Goal: Task Accomplishment & Management: Manage account settings

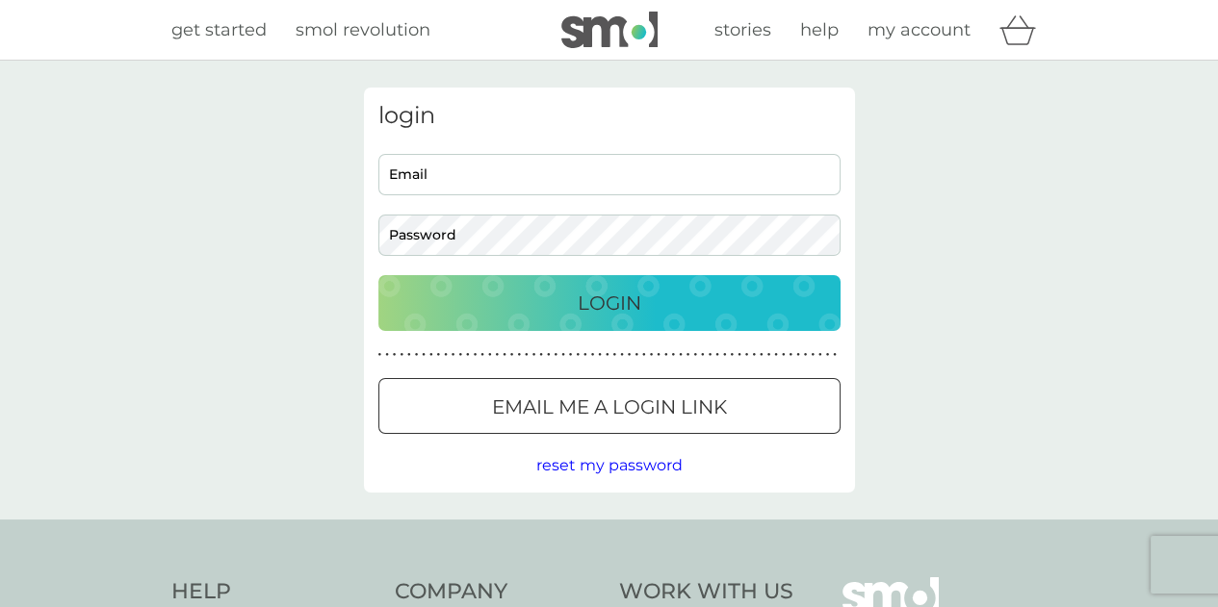
type input "[EMAIL_ADDRESS][DOMAIN_NAME]"
click at [602, 303] on p "Login" at bounding box center [609, 303] width 64 height 31
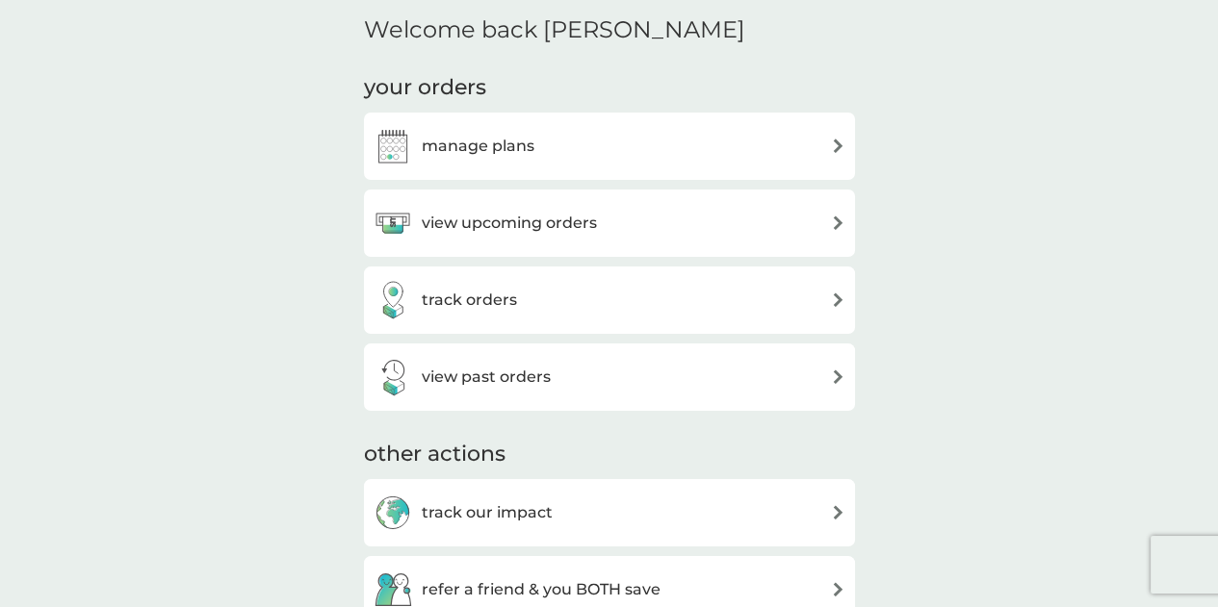
scroll to position [674, 0]
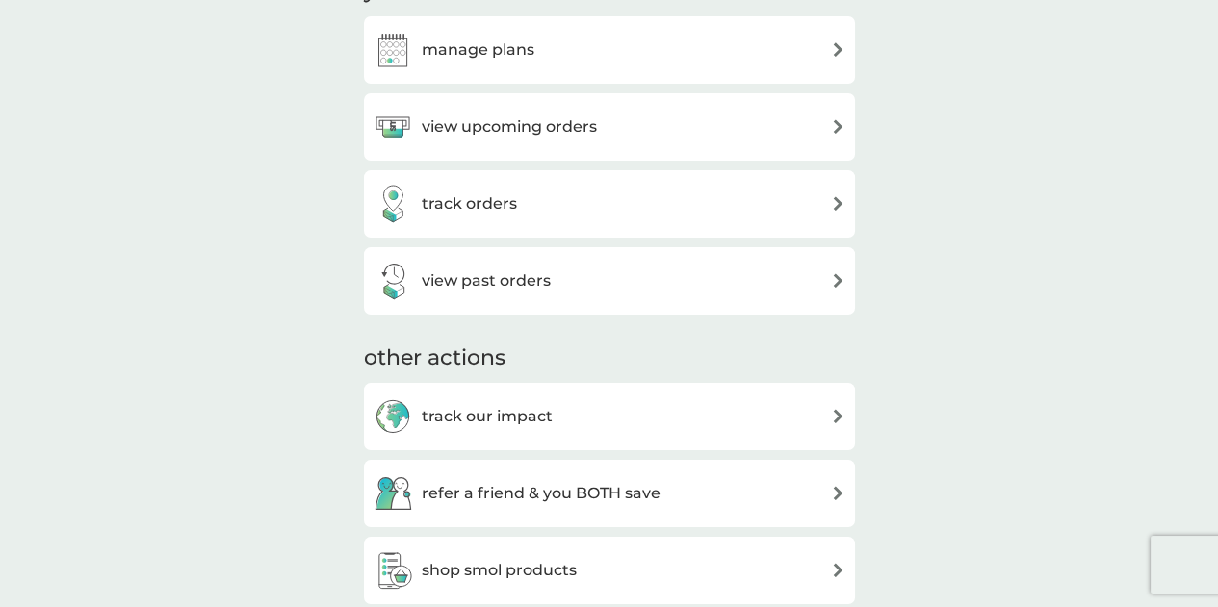
click at [495, 48] on h3 "manage plans" at bounding box center [478, 50] width 113 height 25
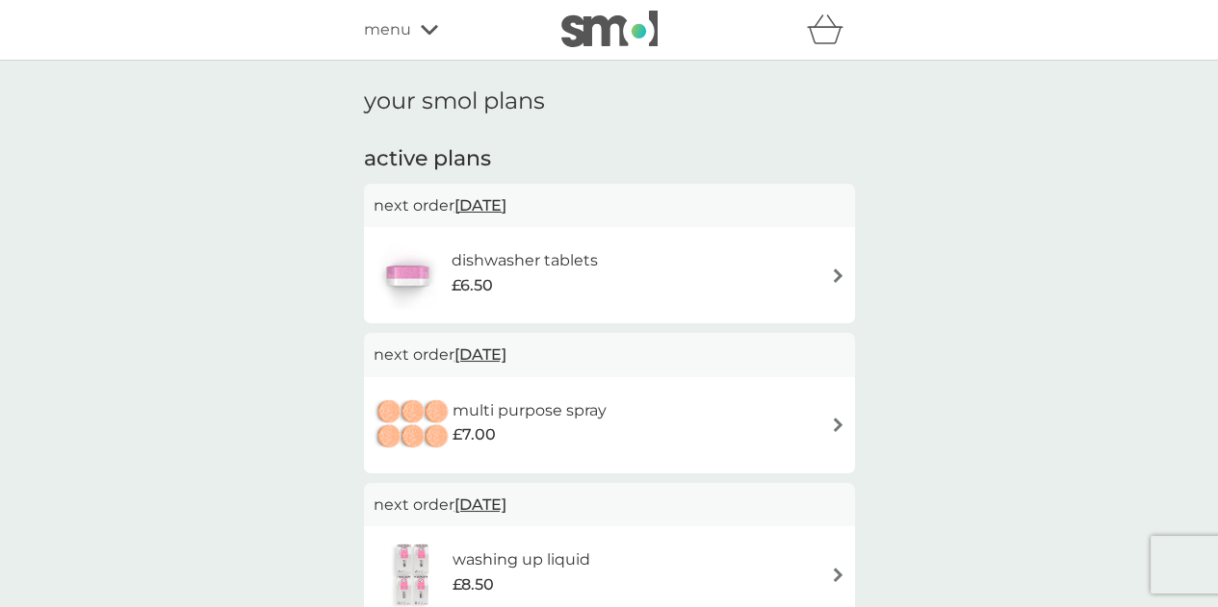
click at [429, 28] on icon at bounding box center [429, 30] width 17 height 12
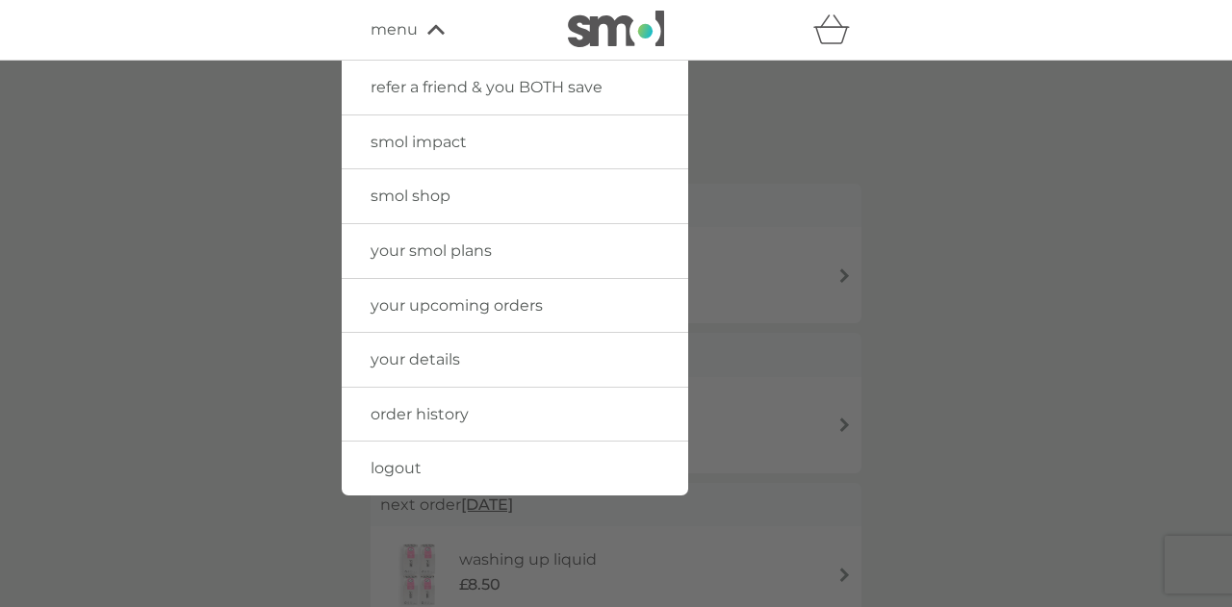
click at [411, 247] on span "your smol plans" at bounding box center [431, 251] width 121 height 18
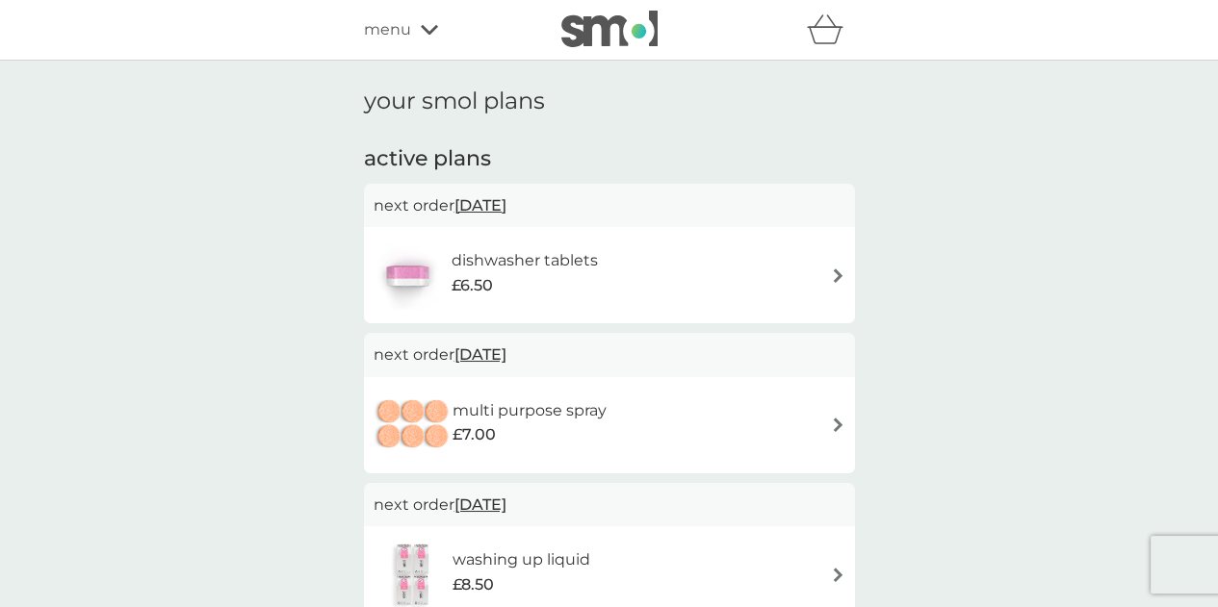
click at [581, 24] on img at bounding box center [609, 29] width 96 height 37
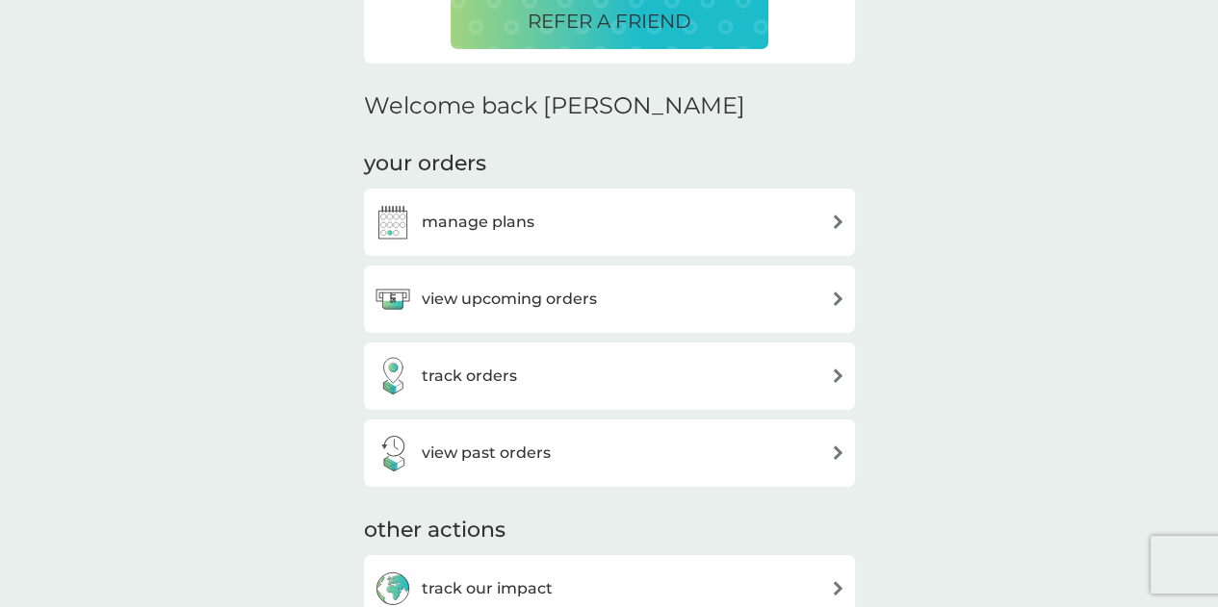
scroll to position [577, 0]
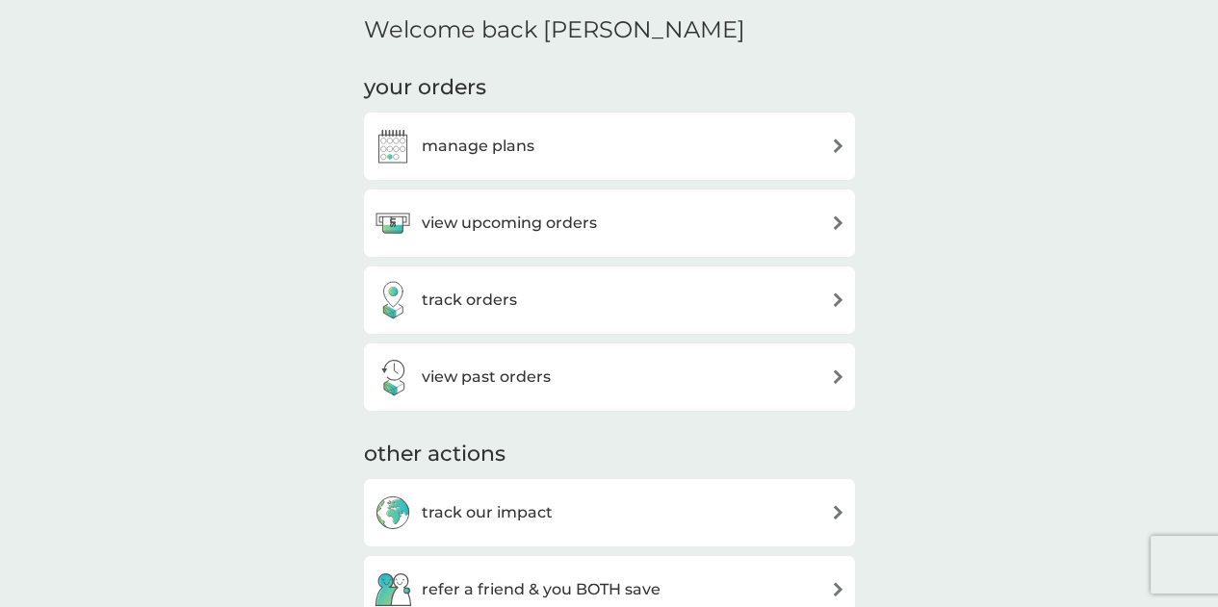
click at [828, 372] on div "view past orders" at bounding box center [609, 377] width 472 height 38
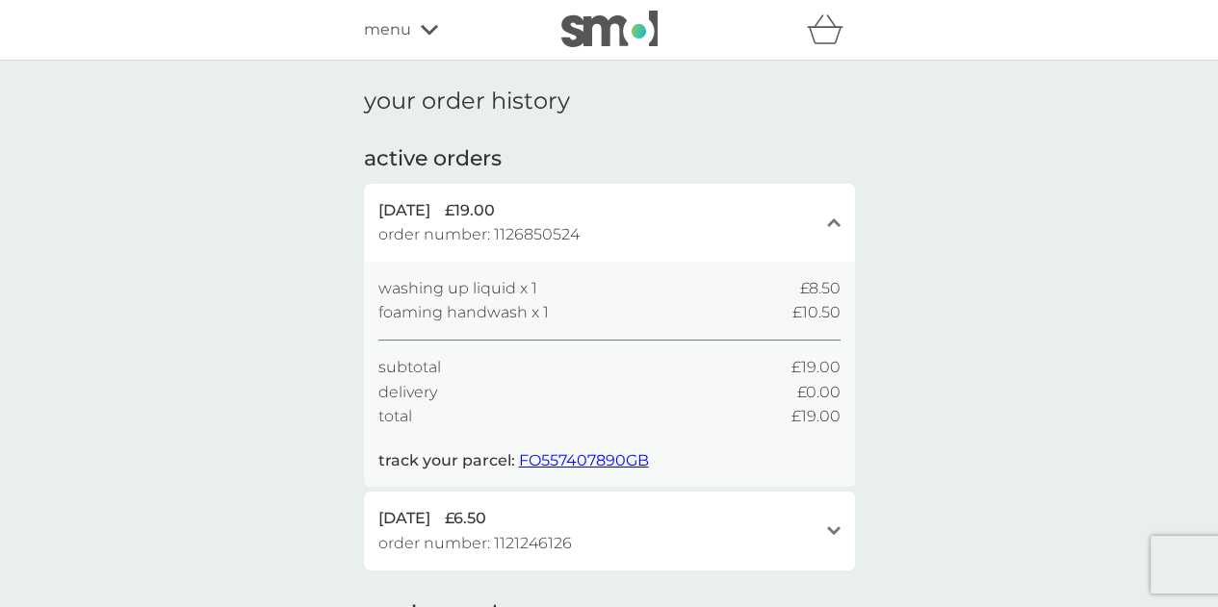
click at [417, 26] on div "menu" at bounding box center [446, 29] width 164 height 25
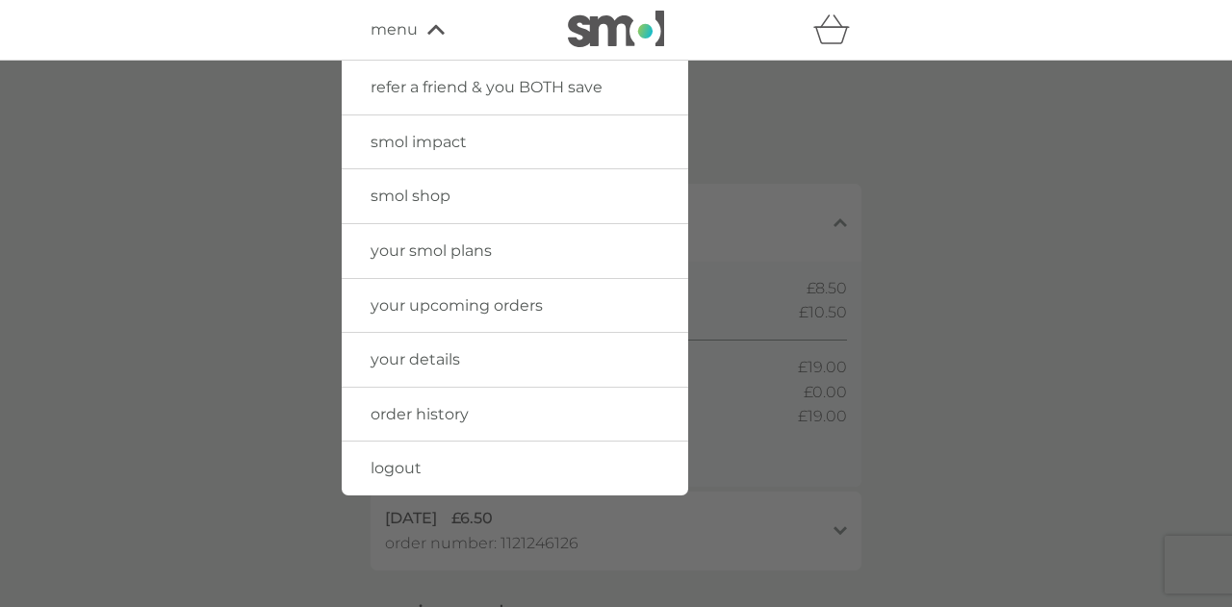
click at [445, 253] on span "your smol plans" at bounding box center [431, 251] width 121 height 18
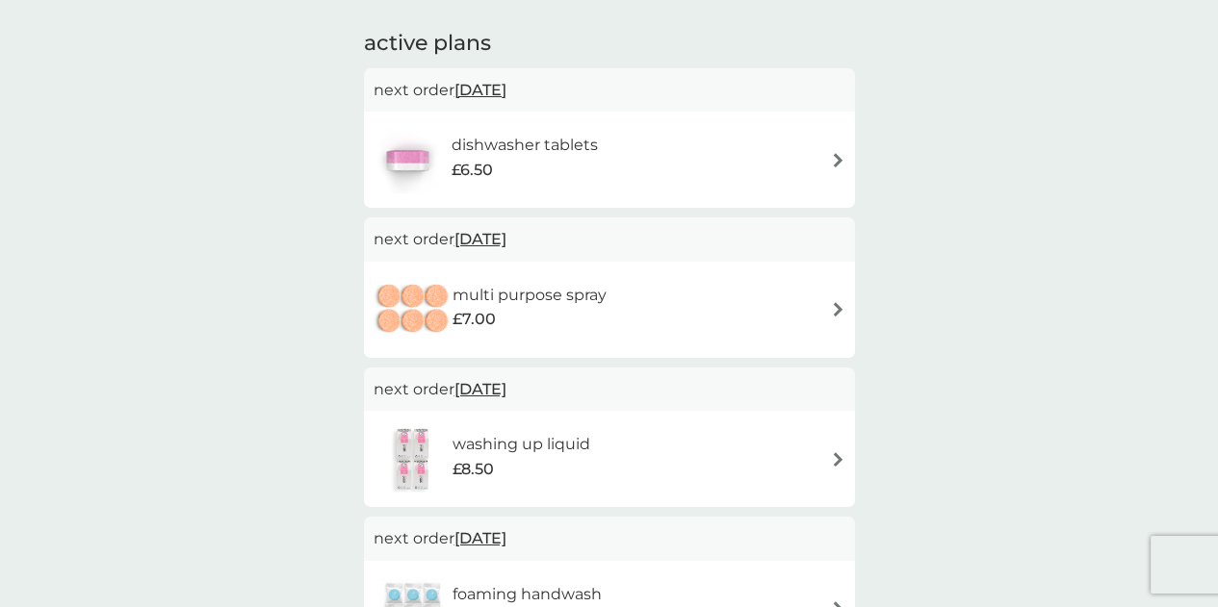
scroll to position [96, 0]
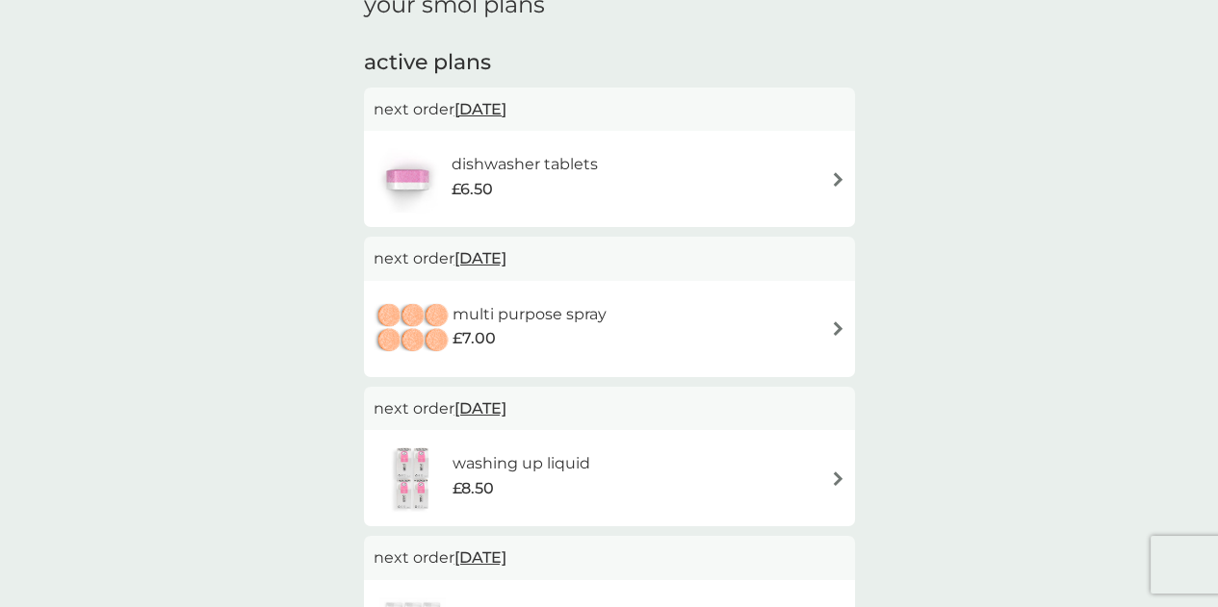
click at [835, 329] on img at bounding box center [838, 328] width 14 height 14
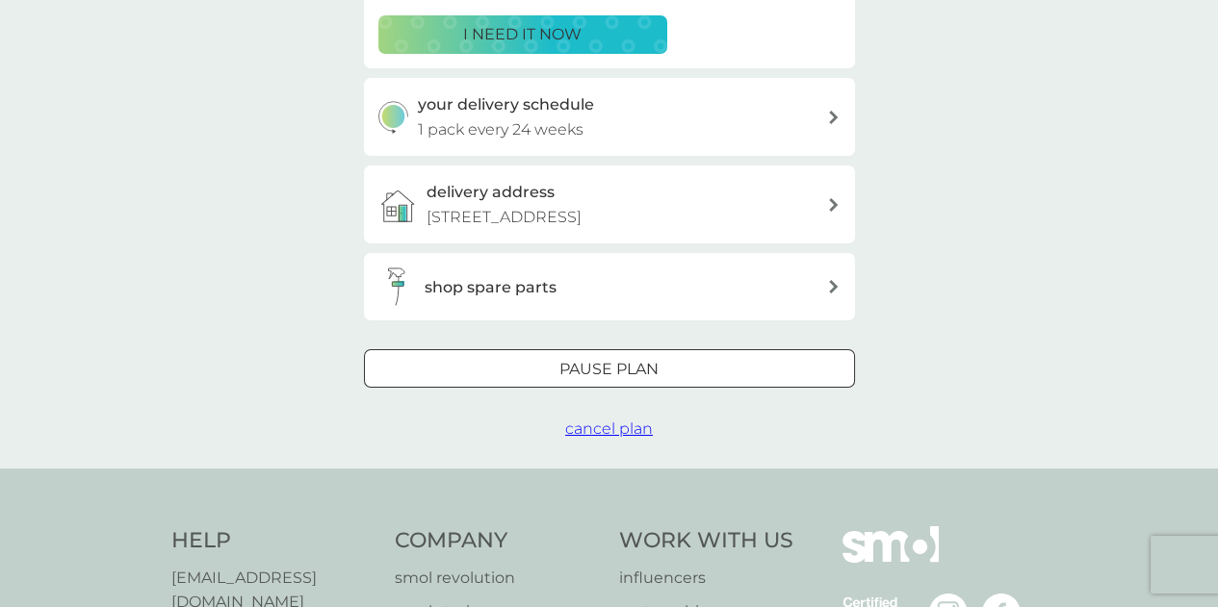
scroll to position [481, 0]
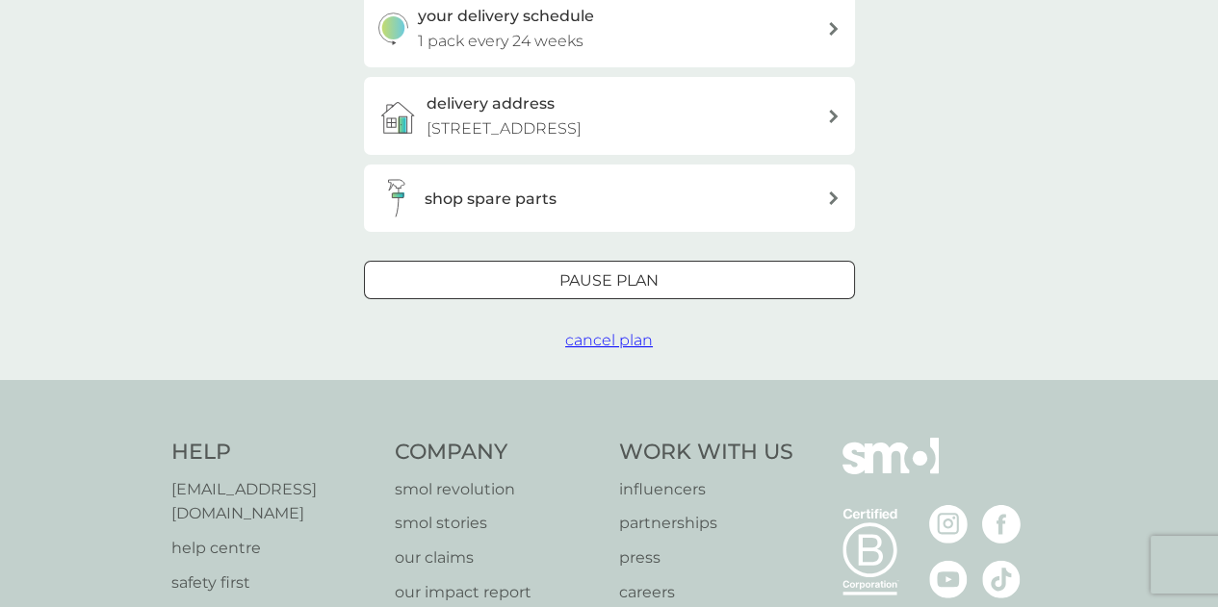
drag, startPoint x: 598, startPoint y: 361, endPoint x: 658, endPoint y: 353, distance: 61.1
click at [598, 349] on span "cancel plan" at bounding box center [609, 340] width 88 height 18
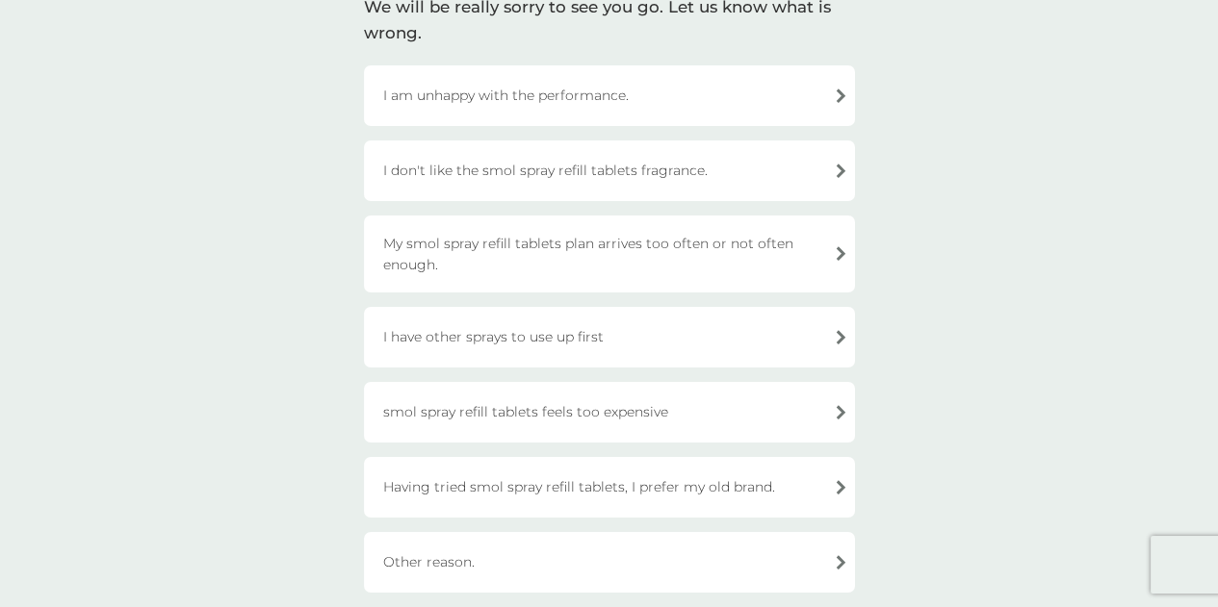
scroll to position [192, 0]
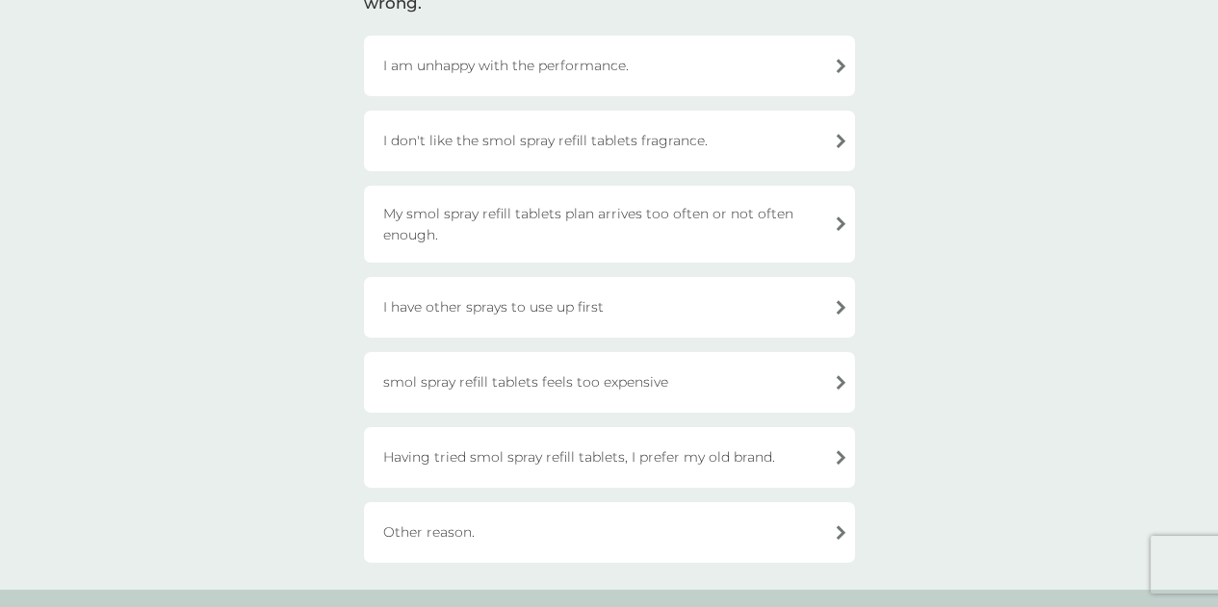
click at [834, 308] on div "I have other sprays to use up first" at bounding box center [609, 307] width 491 height 61
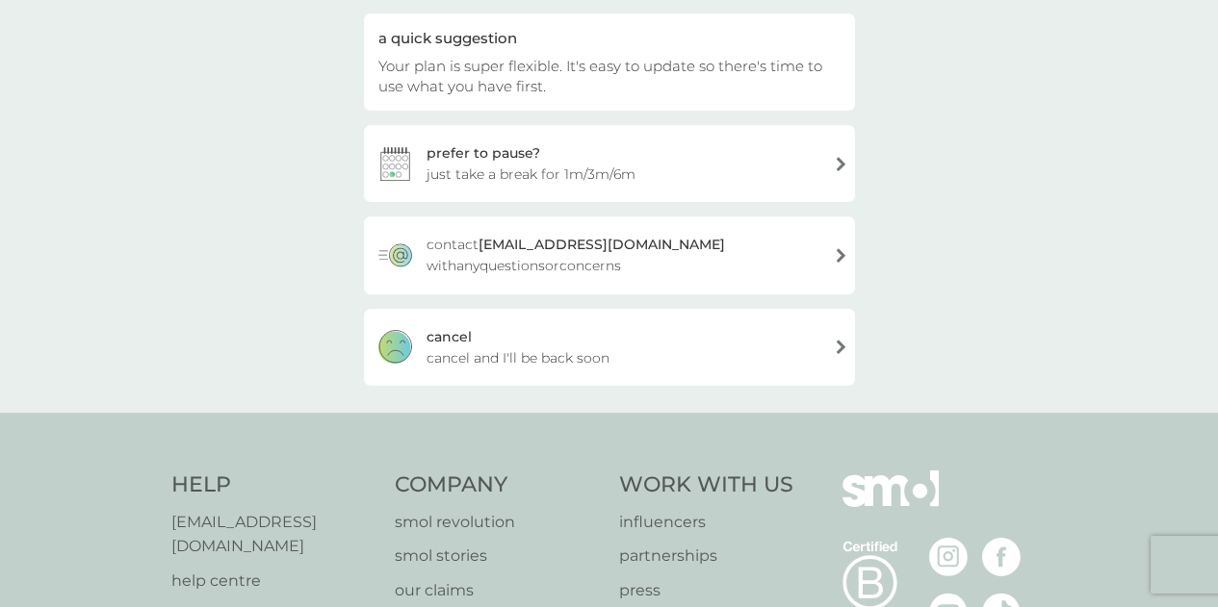
click at [623, 168] on span "just take a break for 1m/3m/6m" at bounding box center [530, 174] width 209 height 21
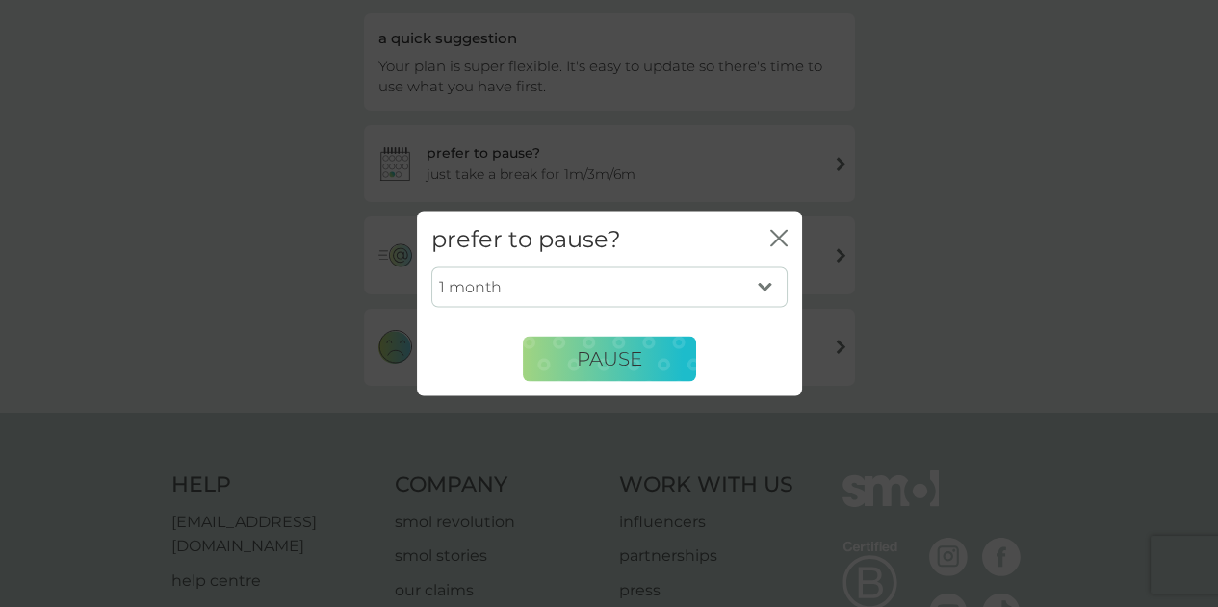
click at [760, 288] on select "1 month 3 months 6 months" at bounding box center [609, 288] width 356 height 40
select select "6"
click at [431, 268] on select "1 month 3 months 6 months" at bounding box center [609, 288] width 356 height 40
click at [614, 364] on span "PAUSE" at bounding box center [609, 358] width 65 height 23
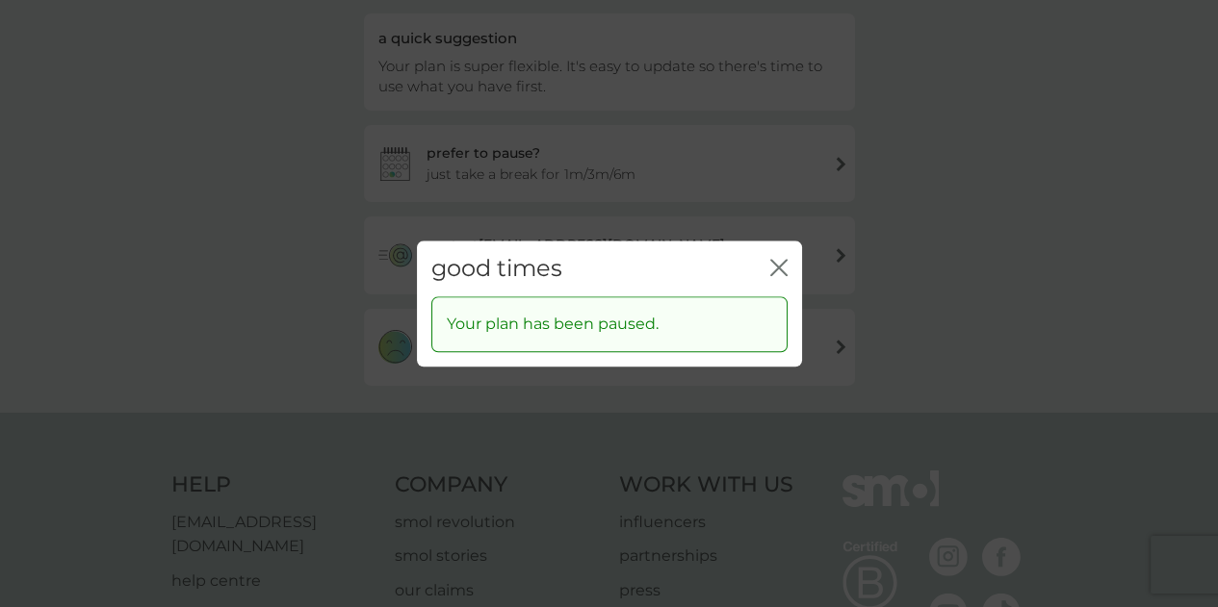
click at [771, 268] on icon "close" at bounding box center [778, 267] width 17 height 17
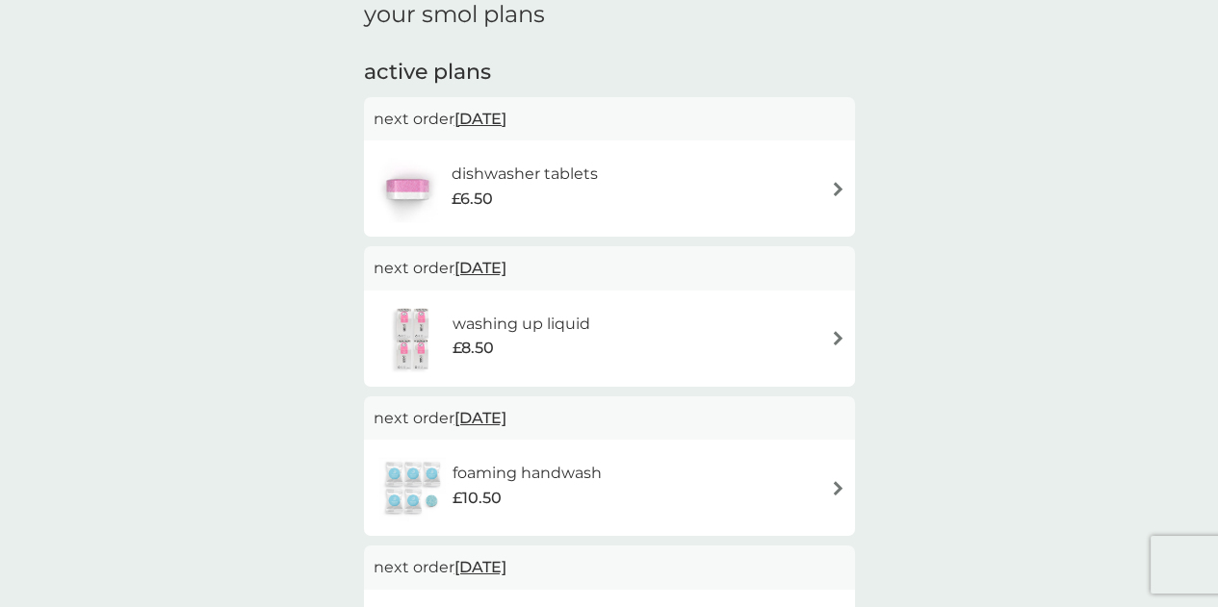
scroll to position [192, 0]
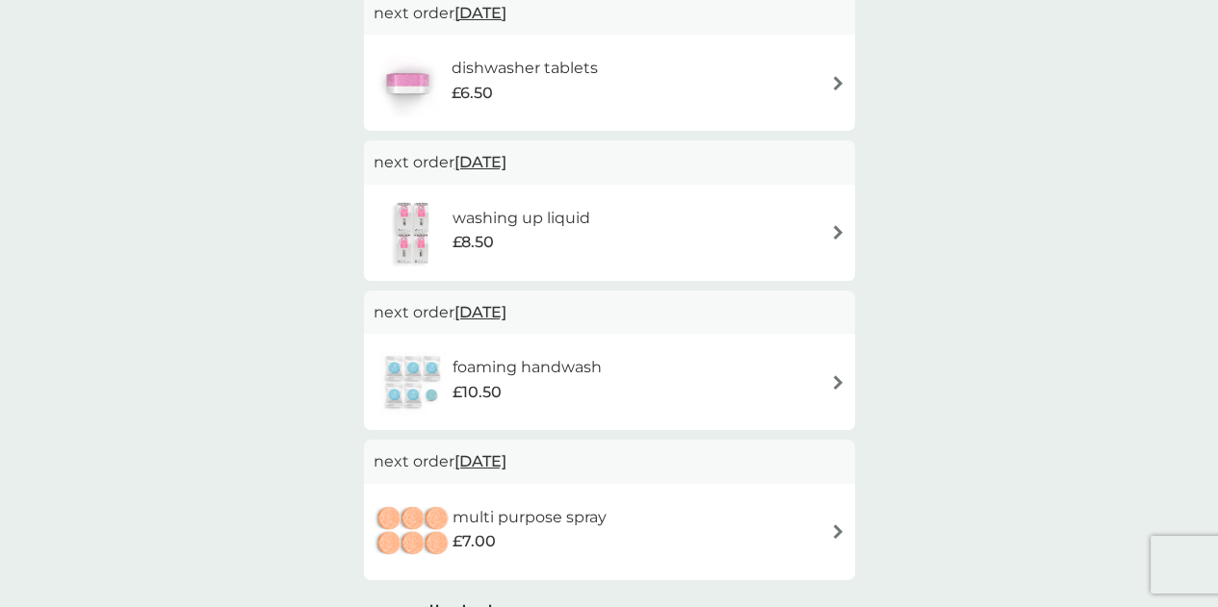
click at [832, 236] on img at bounding box center [838, 232] width 14 height 14
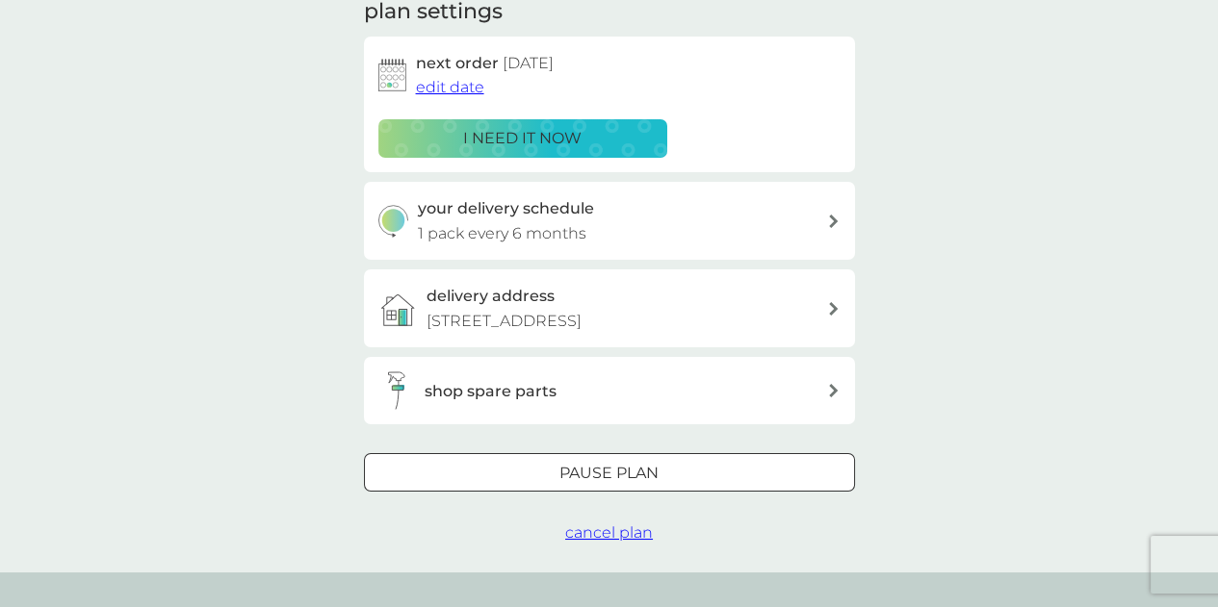
scroll to position [385, 0]
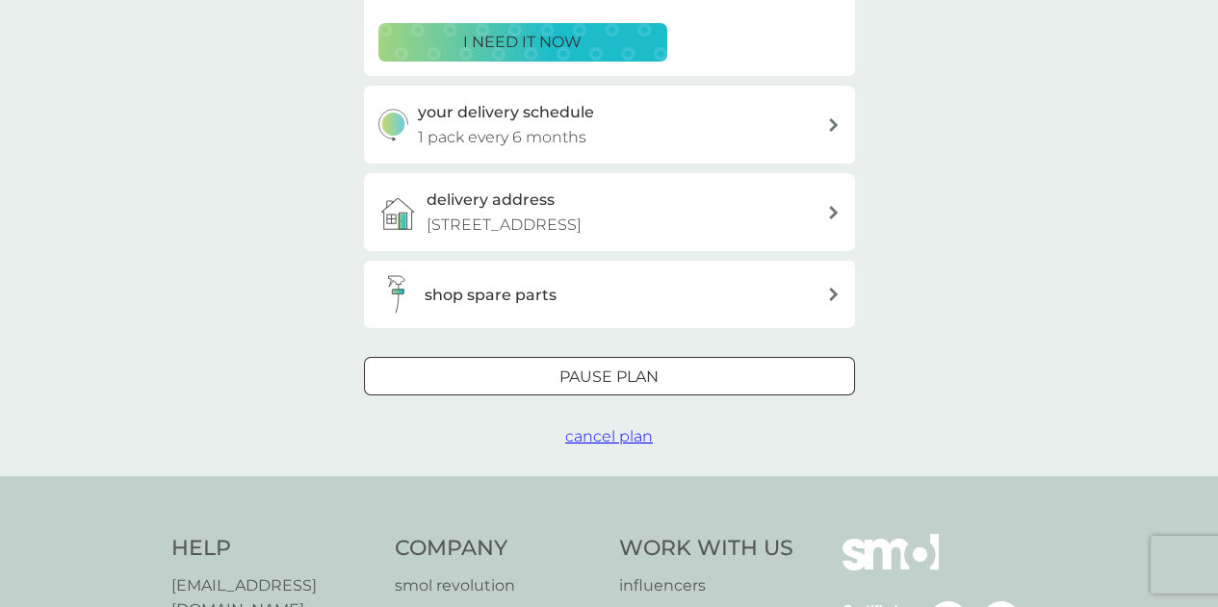
click at [622, 388] on div at bounding box center [609, 378] width 69 height 20
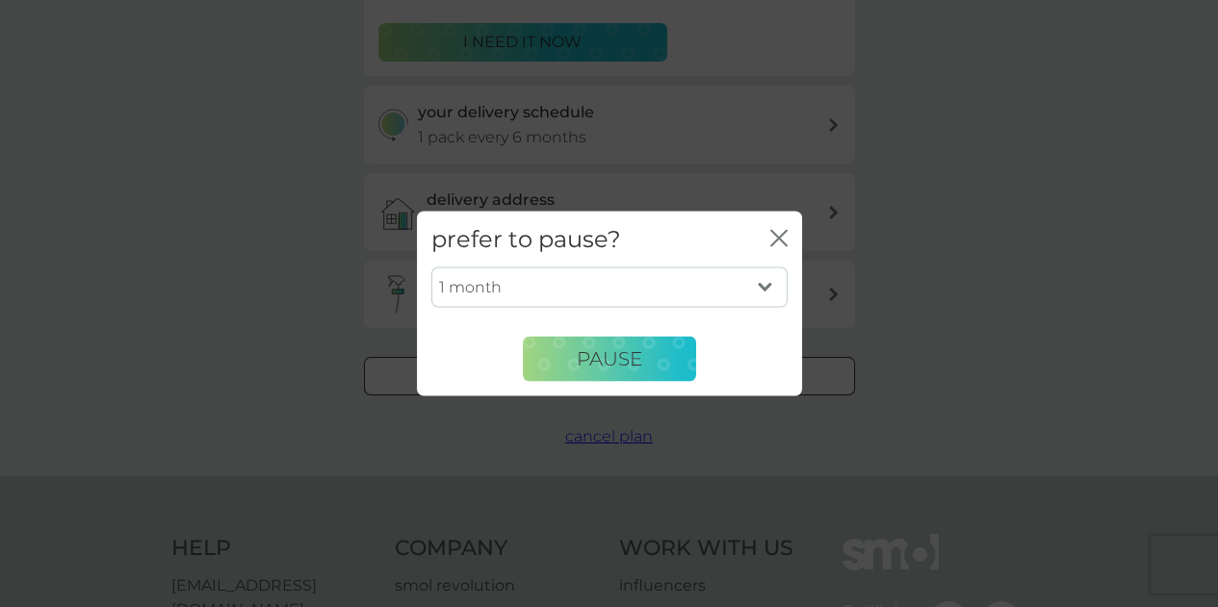
click at [764, 288] on select "1 month 2 months 3 months 4 months 5 months 6 months" at bounding box center [609, 288] width 356 height 40
select select "6"
click at [431, 268] on select "1 month 2 months 3 months 4 months 5 months 6 months" at bounding box center [609, 288] width 356 height 40
click at [627, 365] on span "Pause" at bounding box center [609, 358] width 65 height 23
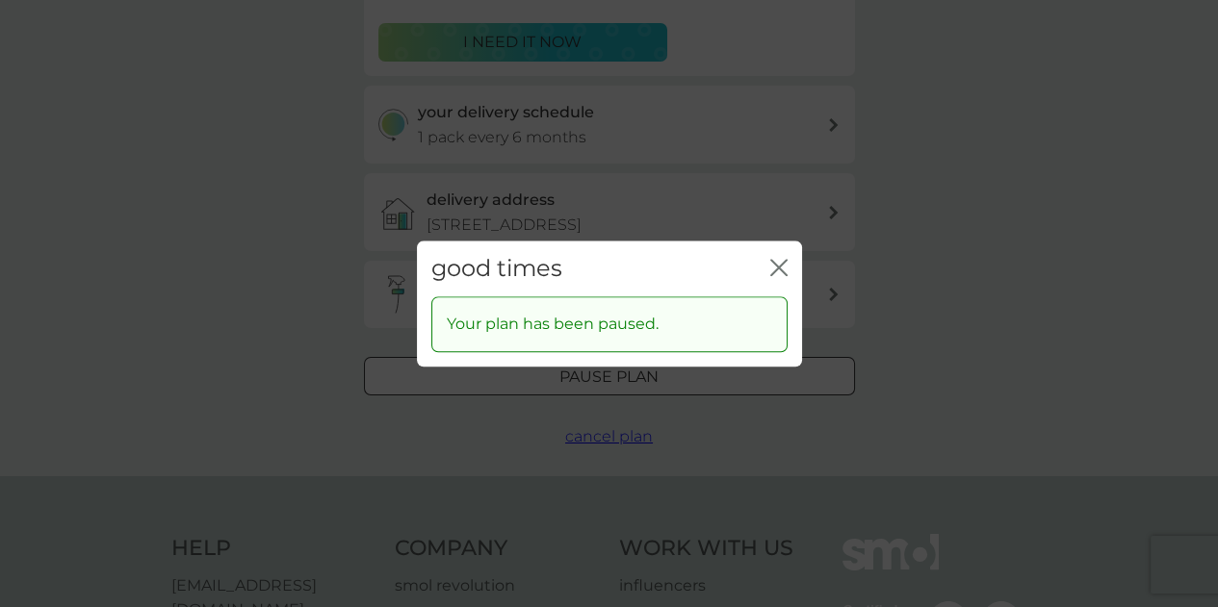
click at [777, 268] on icon "close" at bounding box center [775, 267] width 8 height 15
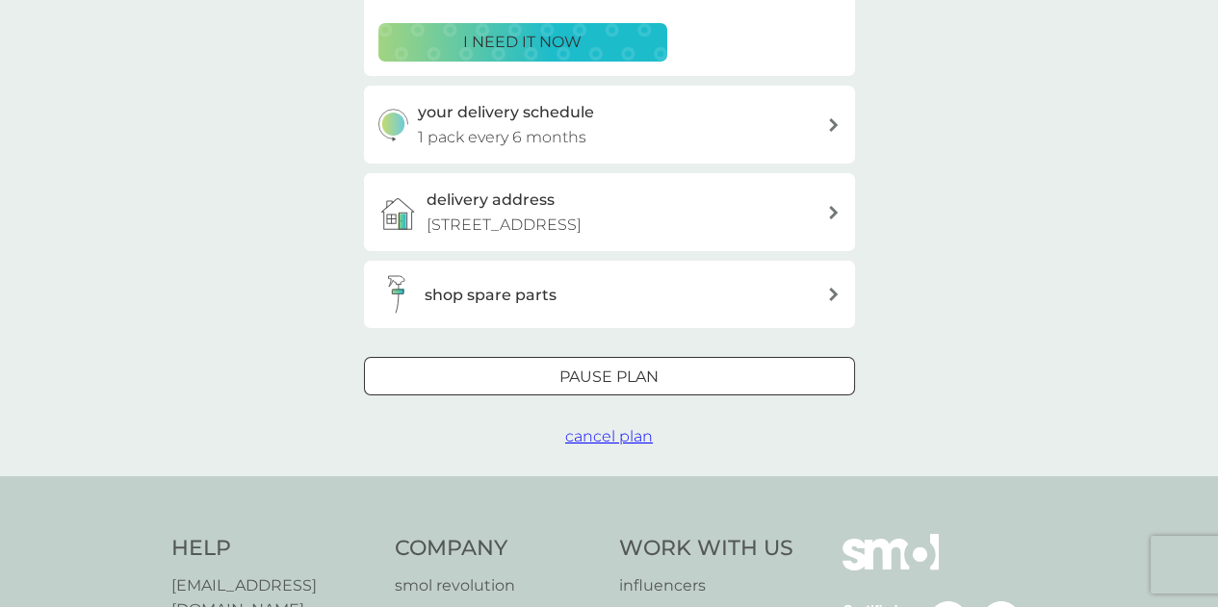
click at [795, 308] on div "shop spare parts" at bounding box center [625, 295] width 402 height 25
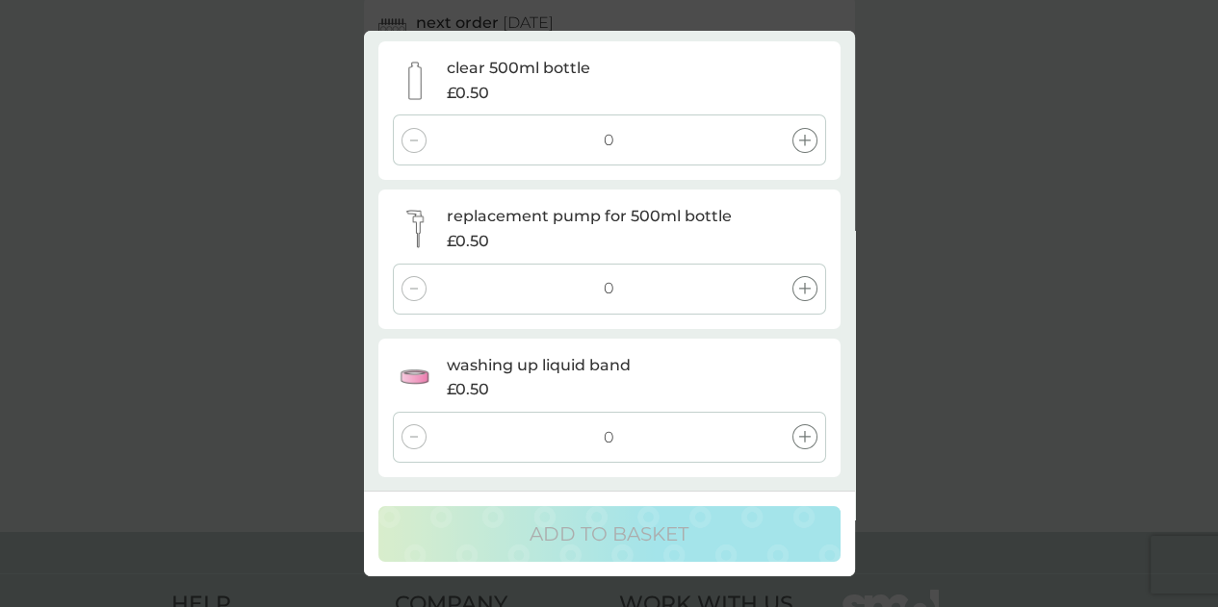
scroll to position [231, 0]
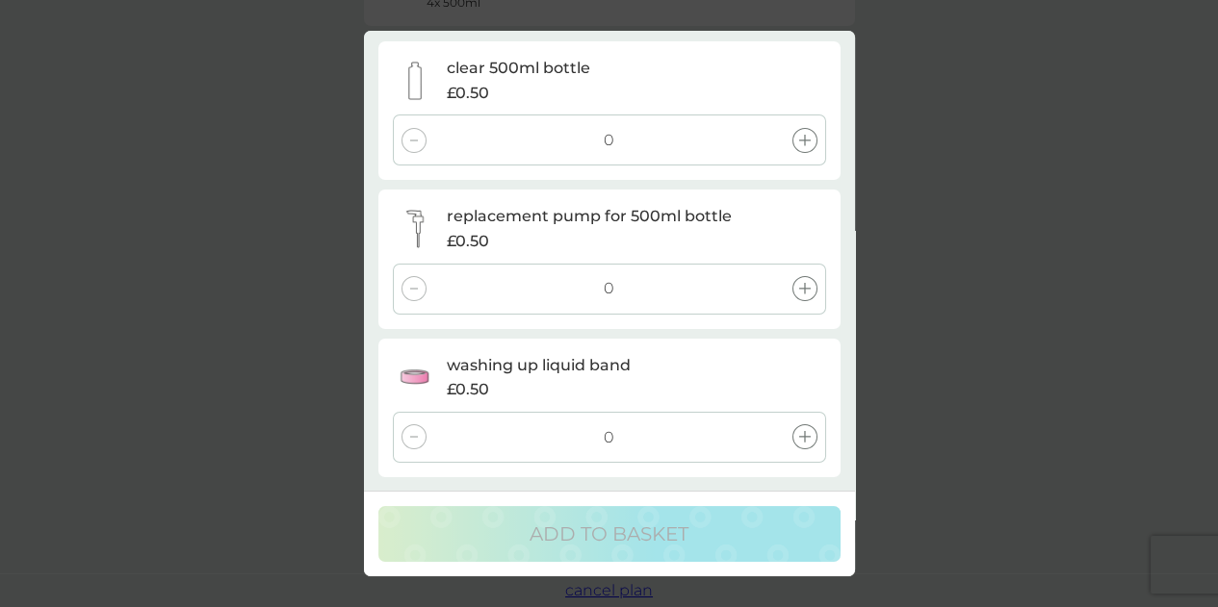
click at [954, 281] on div "washing up liquid spare parts close clear 500ml bottle £0.50 0 replacement pump…" at bounding box center [609, 303] width 1218 height 607
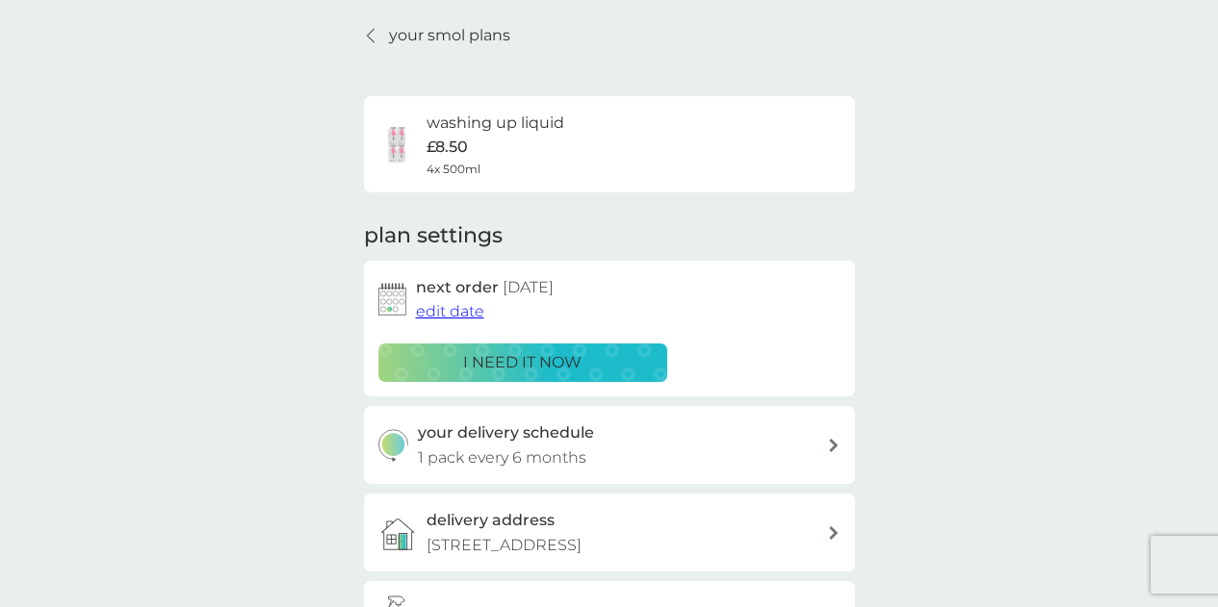
scroll to position [0, 0]
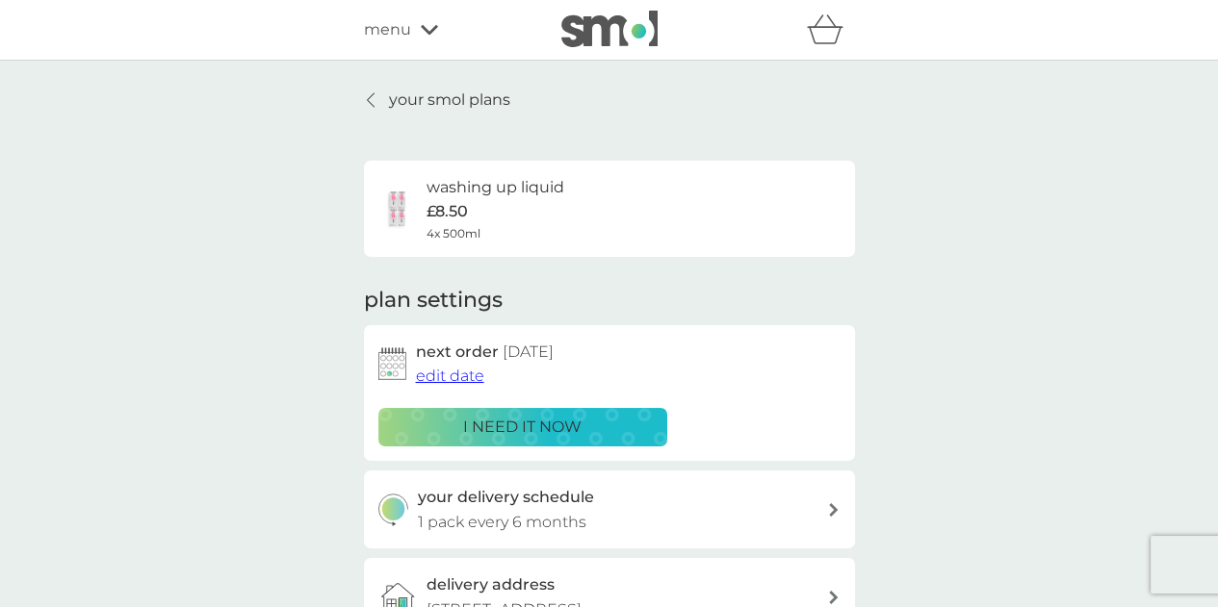
click at [413, 101] on p "your smol plans" at bounding box center [449, 100] width 121 height 25
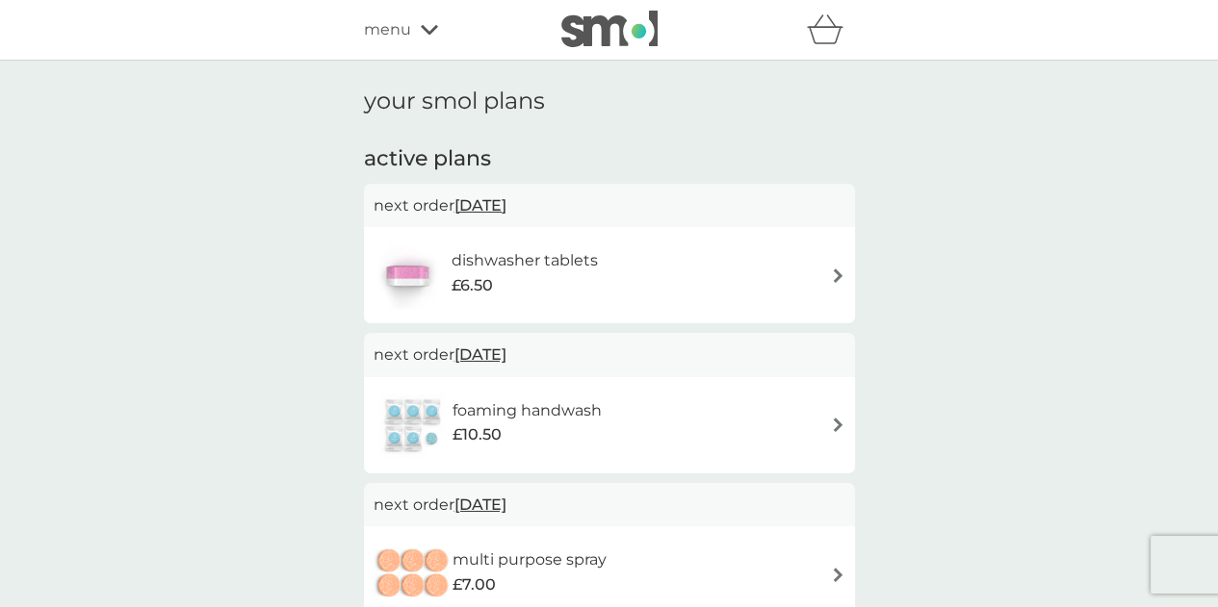
click at [833, 425] on img at bounding box center [838, 425] width 14 height 14
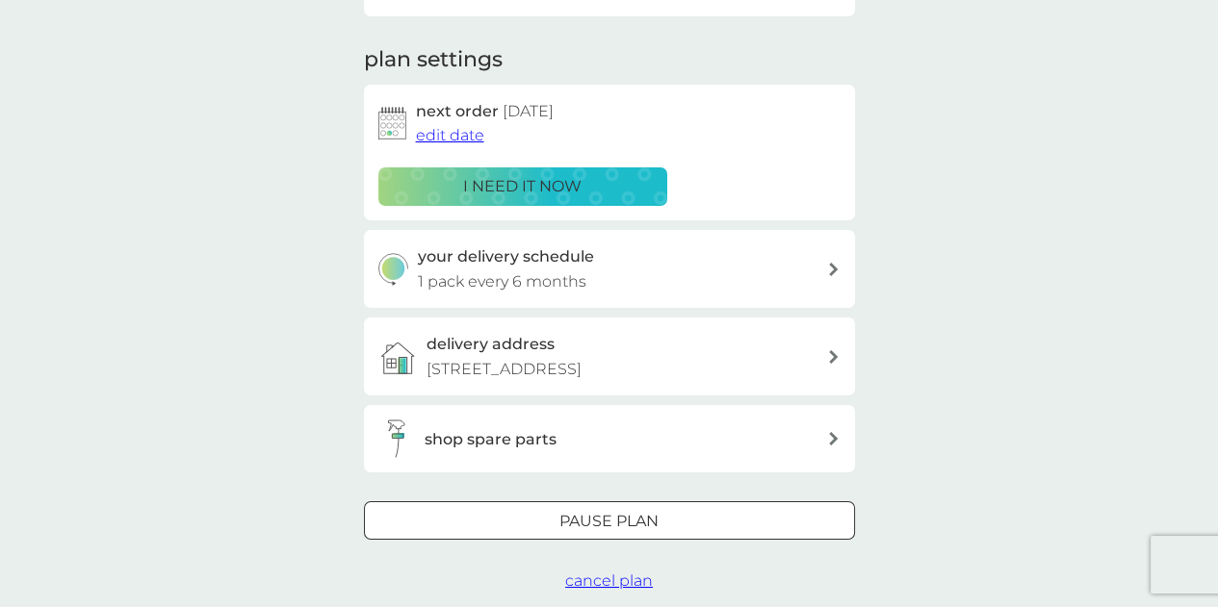
scroll to position [289, 0]
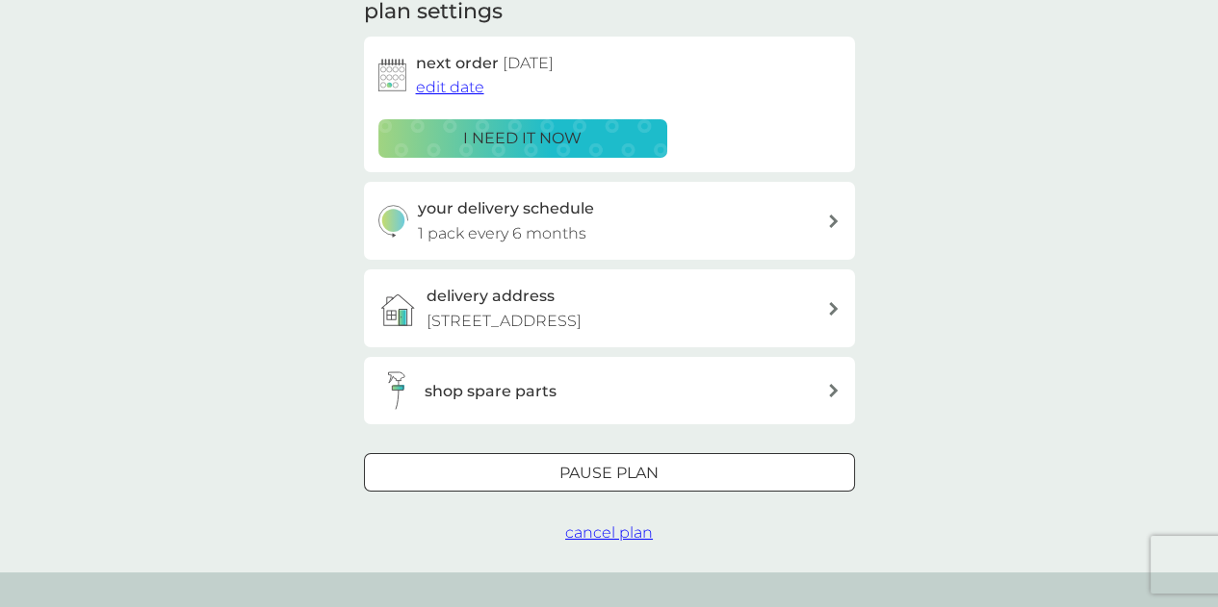
click at [541, 404] on h3 "shop spare parts" at bounding box center [490, 391] width 132 height 25
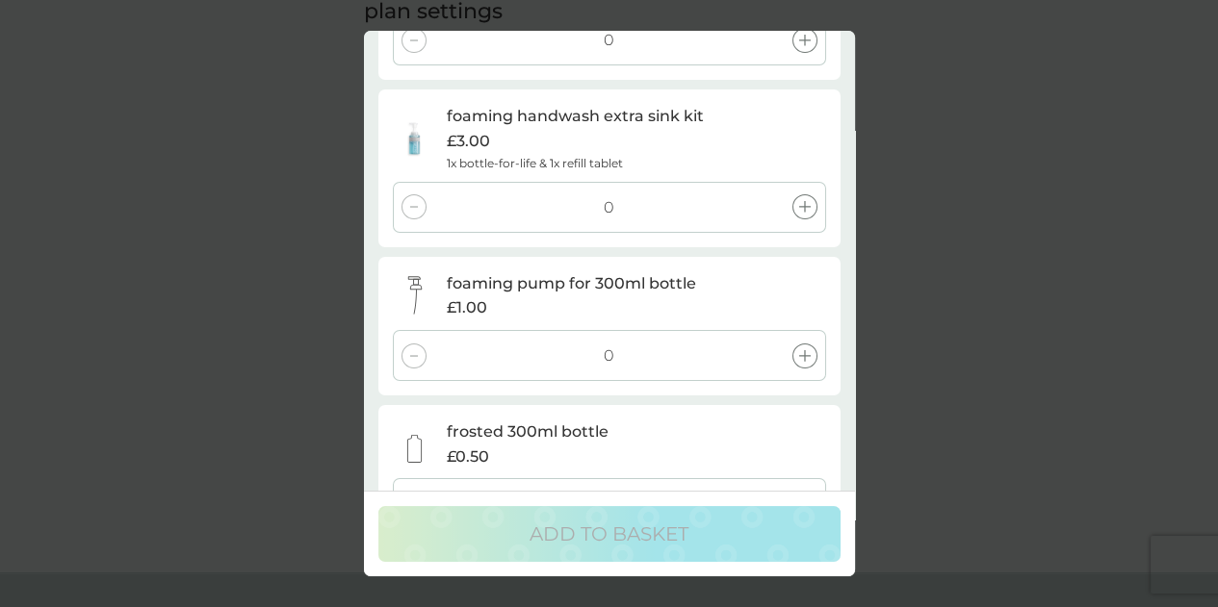
scroll to position [19, 0]
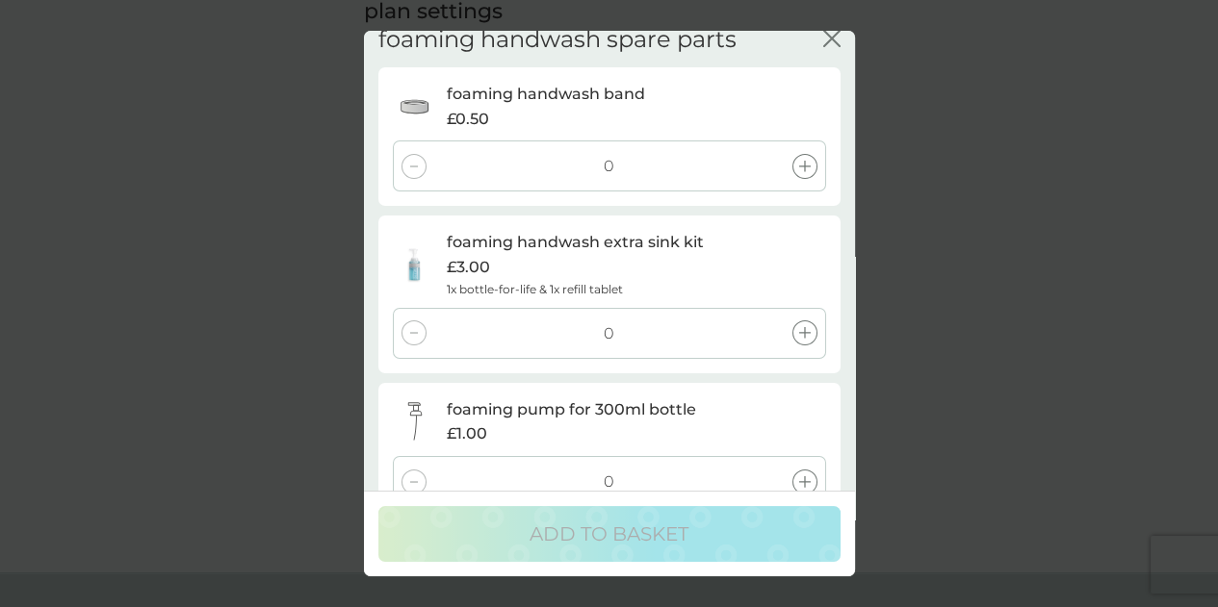
click at [805, 334] on icon at bounding box center [805, 333] width 12 height 12
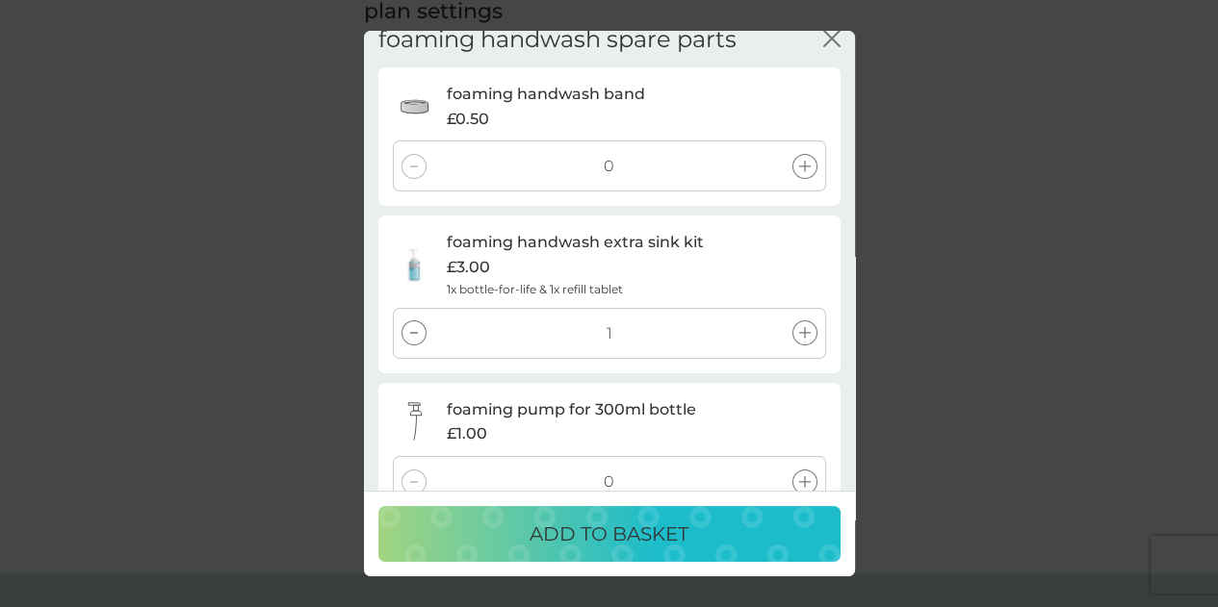
click at [616, 531] on p "ADD TO BASKET" at bounding box center [608, 534] width 159 height 31
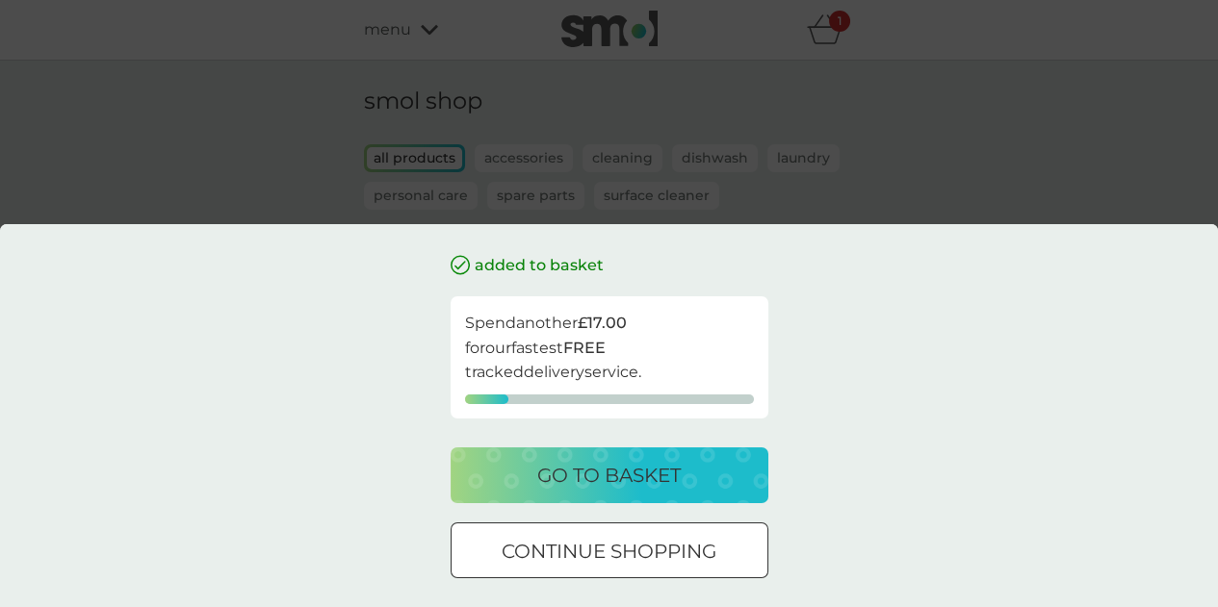
click at [628, 473] on p "go to basket" at bounding box center [608, 475] width 143 height 31
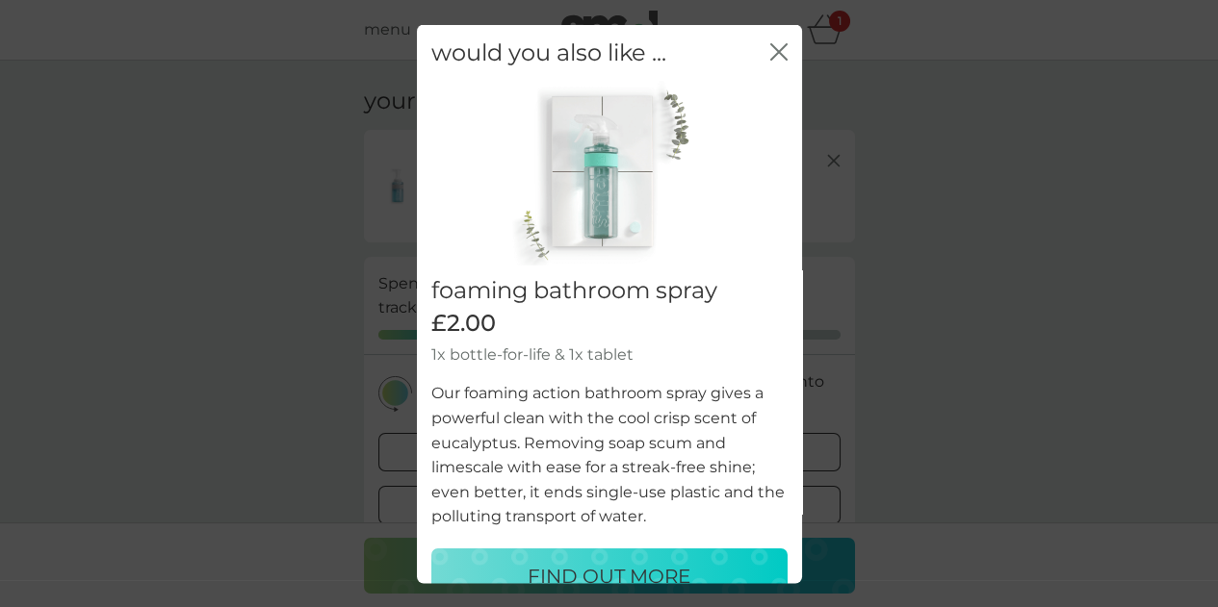
click at [771, 47] on icon "close" at bounding box center [775, 50] width 8 height 15
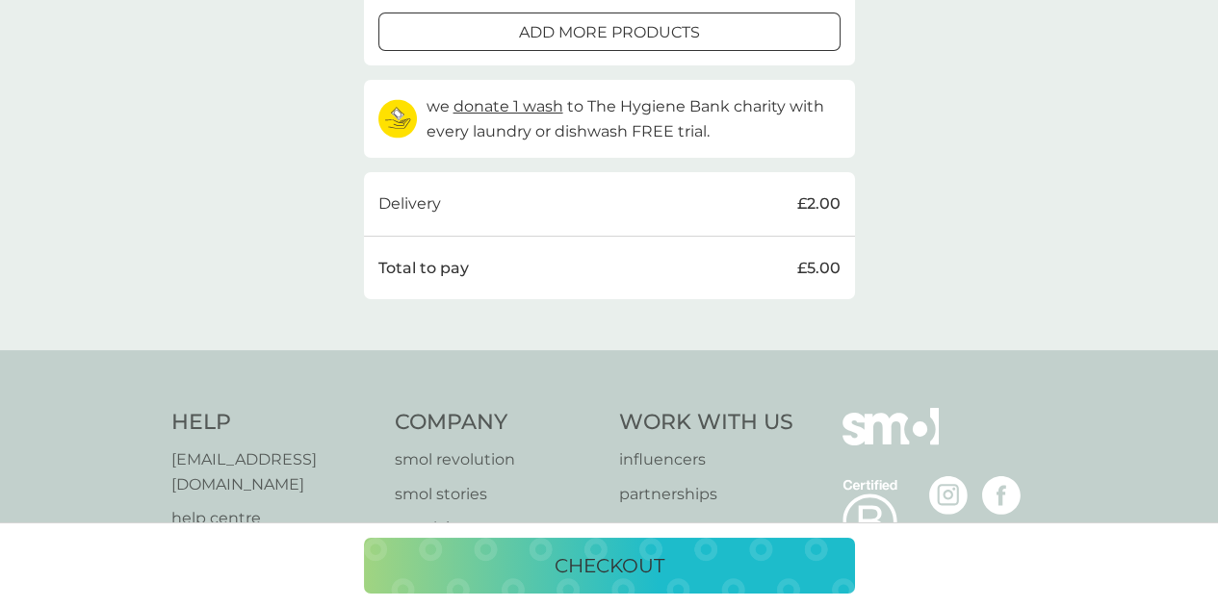
scroll to position [481, 0]
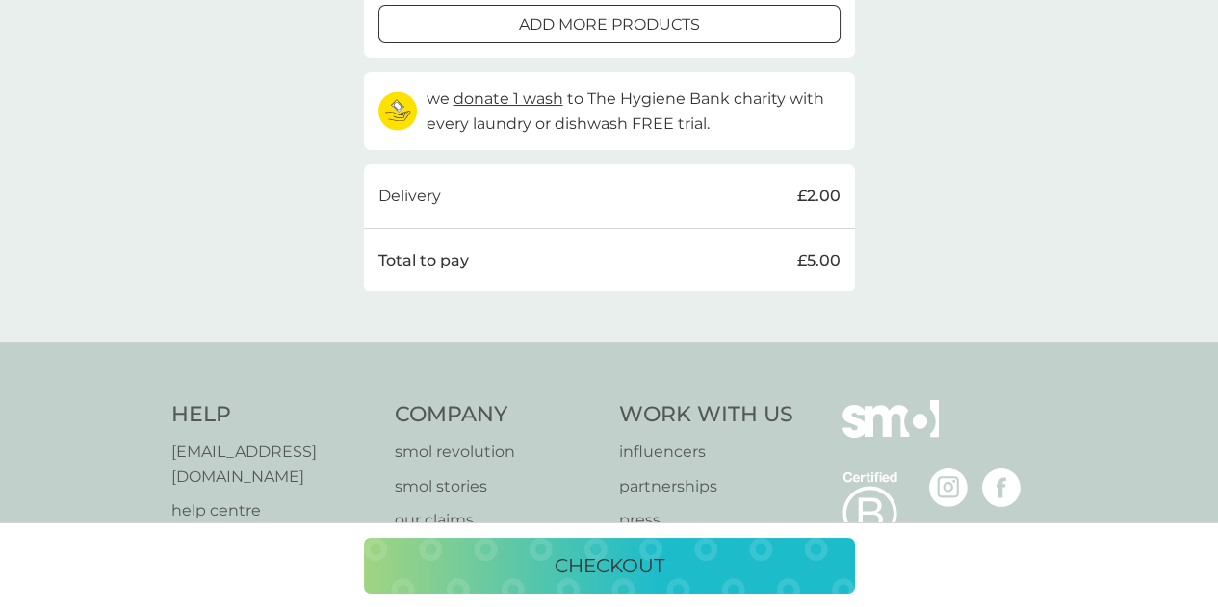
click at [614, 564] on p "checkout" at bounding box center [609, 566] width 110 height 31
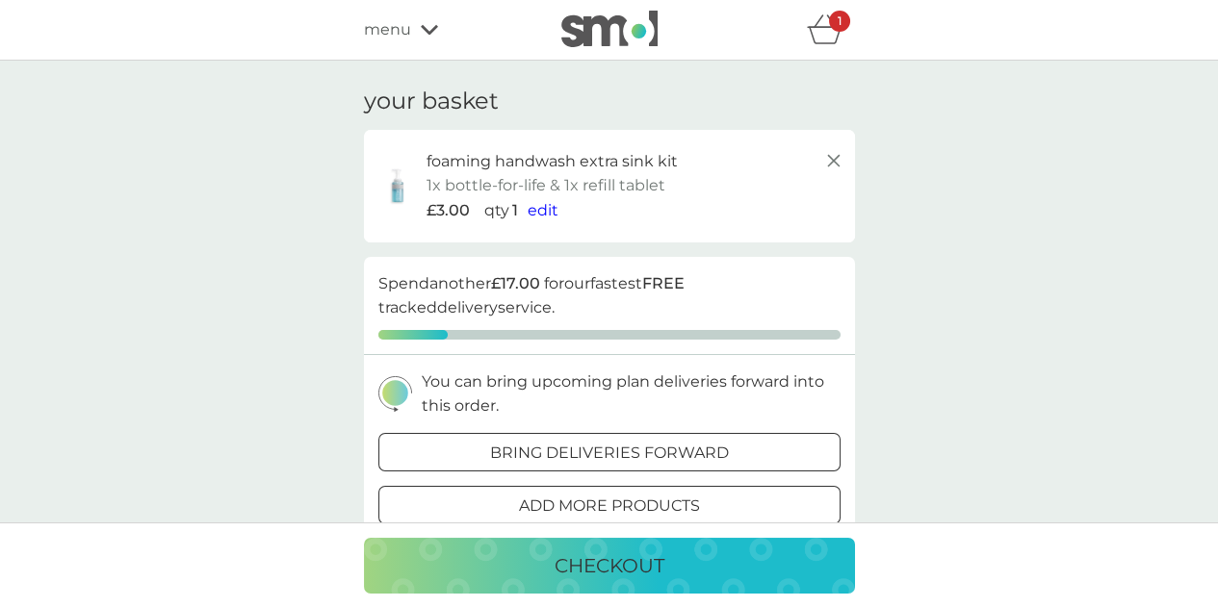
click at [535, 209] on span "edit" at bounding box center [542, 210] width 31 height 18
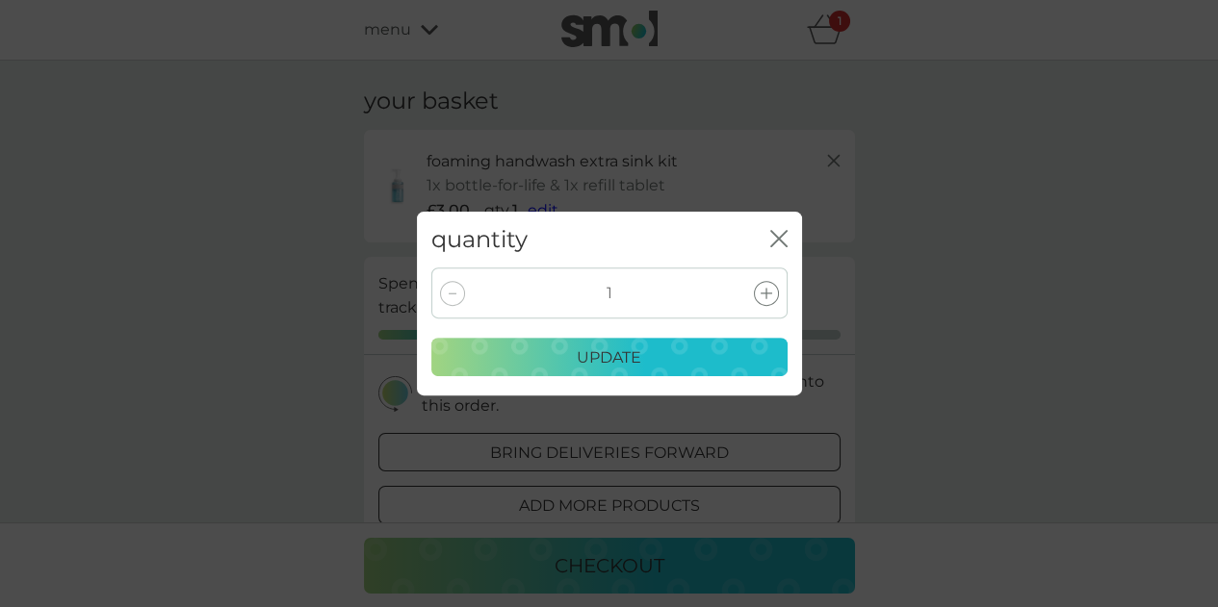
click at [770, 233] on icon "close" at bounding box center [778, 238] width 17 height 17
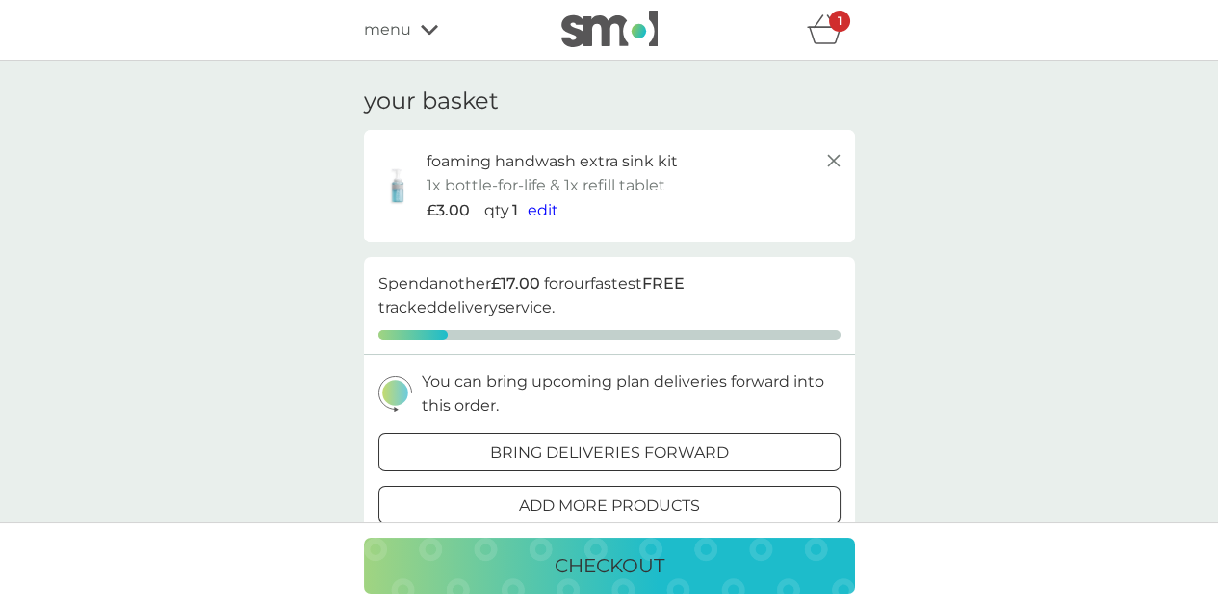
click at [830, 161] on icon at bounding box center [833, 160] width 23 height 23
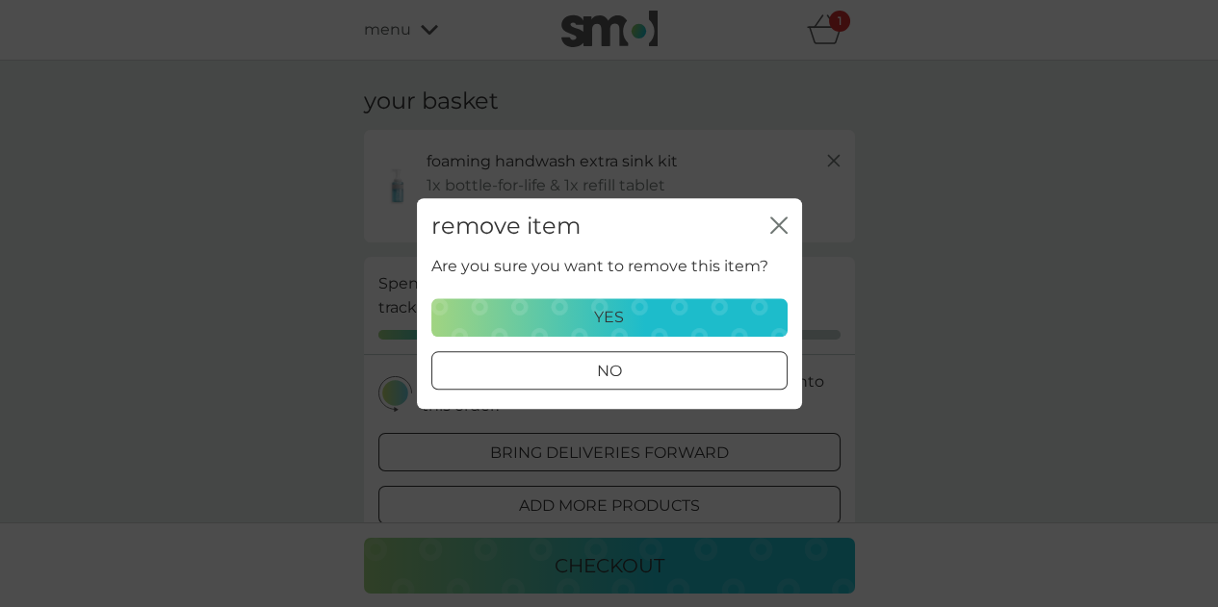
click at [624, 319] on div "yes" at bounding box center [609, 317] width 331 height 25
